Goal: Information Seeking & Learning: Understand process/instructions

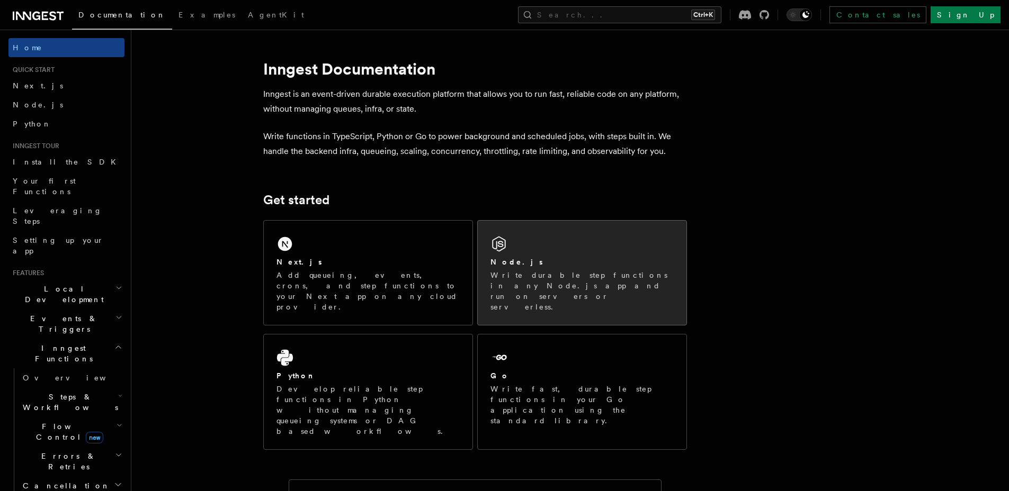
click at [597, 287] on p "Write durable step functions in any Node.js app and run on servers or serverles…" at bounding box center [581, 291] width 183 height 42
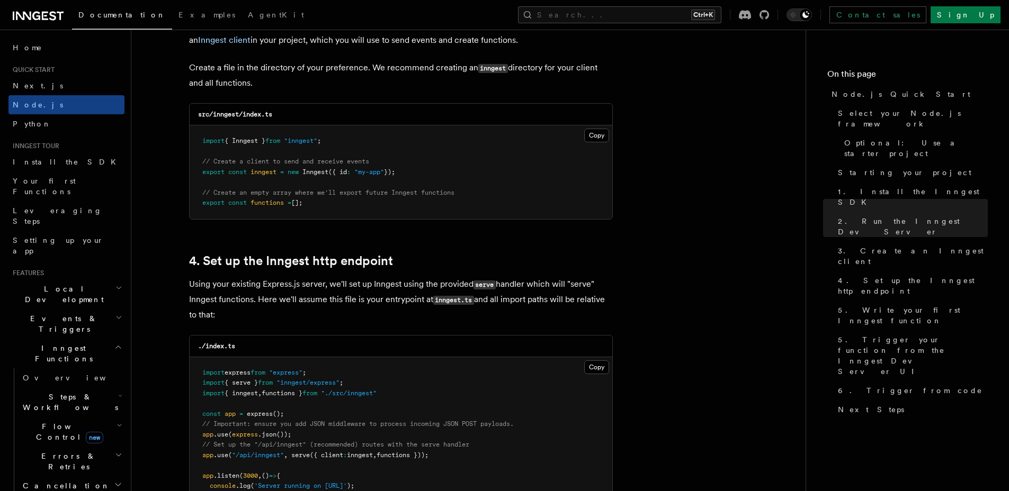
scroll to position [1525, 0]
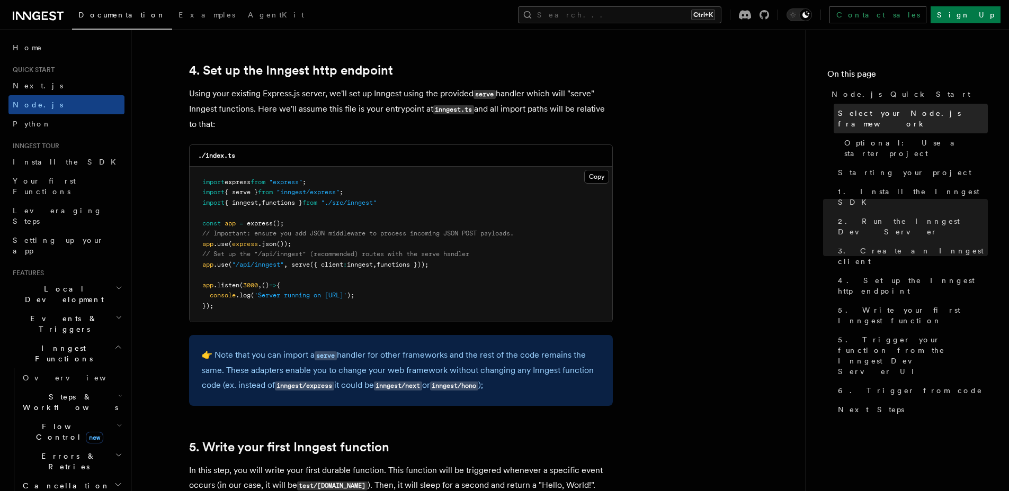
click at [928, 110] on span "Select your Node.js framework" at bounding box center [913, 118] width 150 height 21
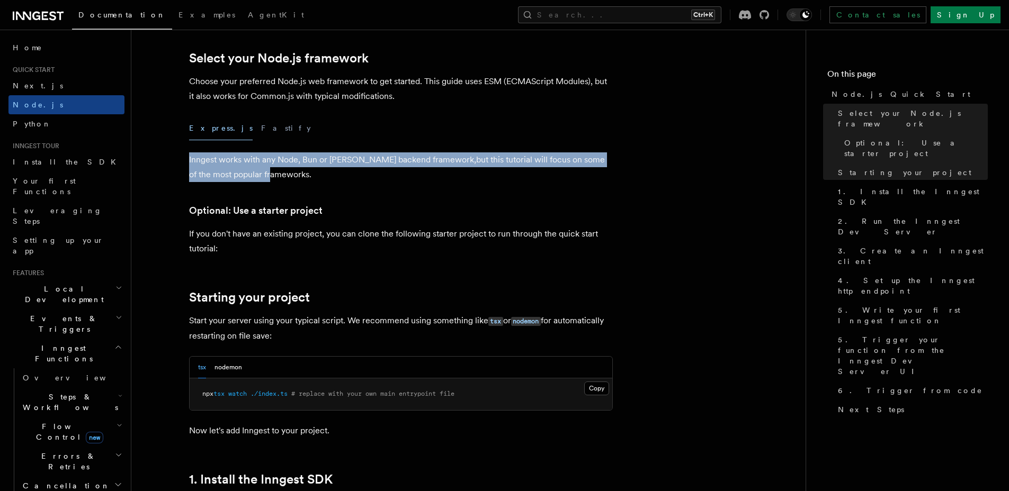
drag, startPoint x: 181, startPoint y: 163, endPoint x: 306, endPoint y: 181, distance: 126.3
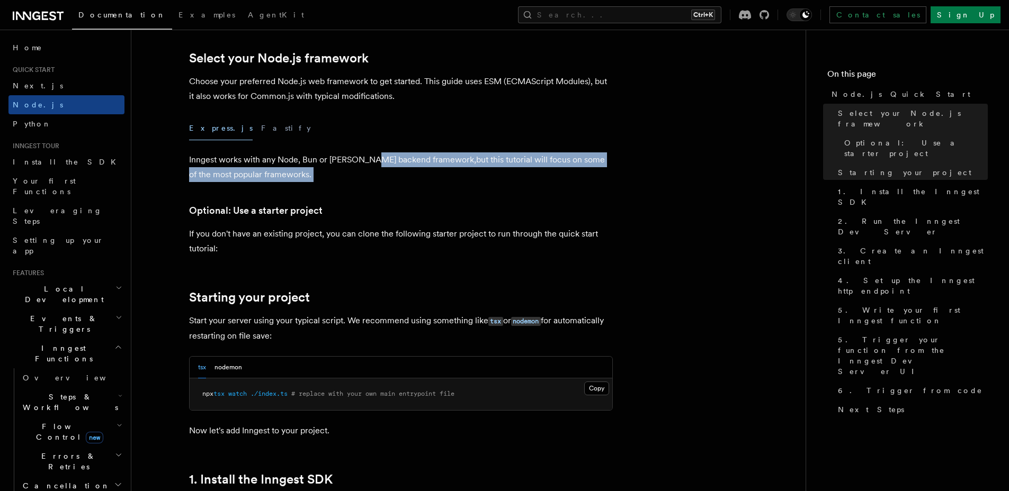
drag, startPoint x: 375, startPoint y: 163, endPoint x: 568, endPoint y: 196, distance: 195.6
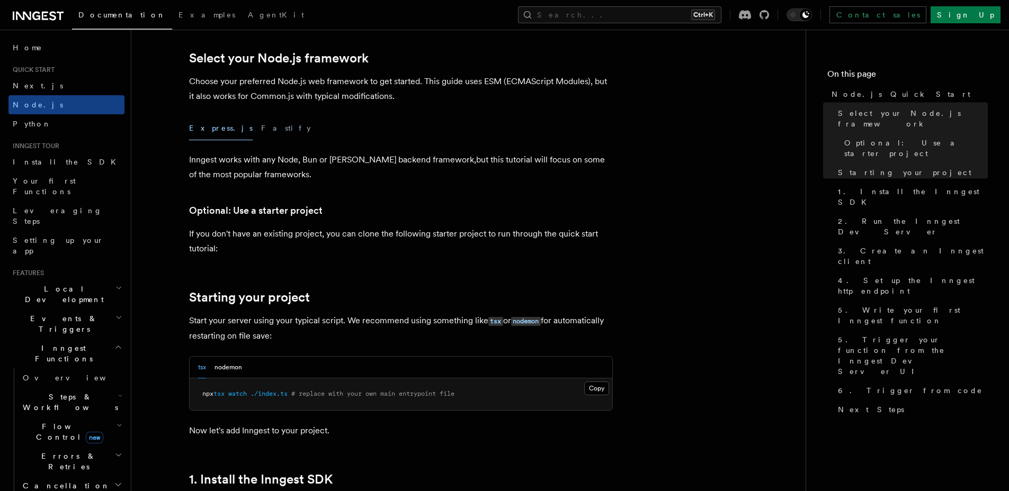
scroll to position [68, 0]
